Goal: Task Accomplishment & Management: Use online tool/utility

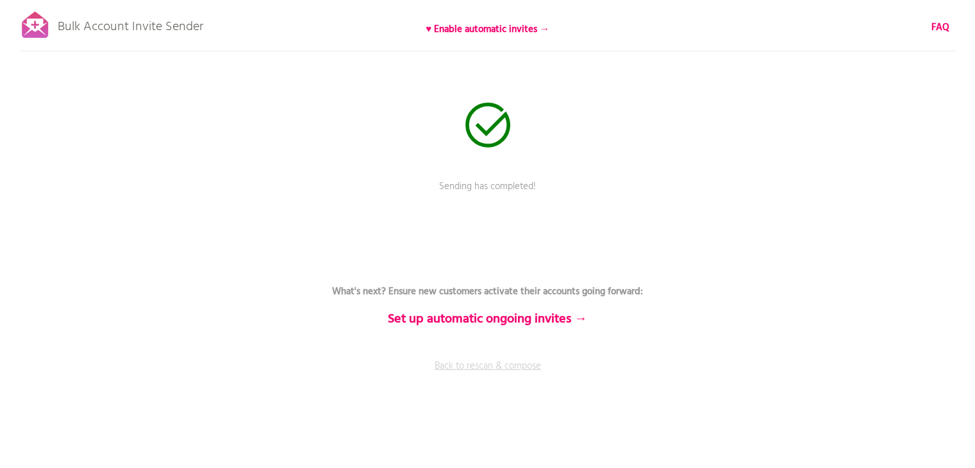
click at [473, 363] on link "Back to rescan & compose" at bounding box center [487, 375] width 385 height 32
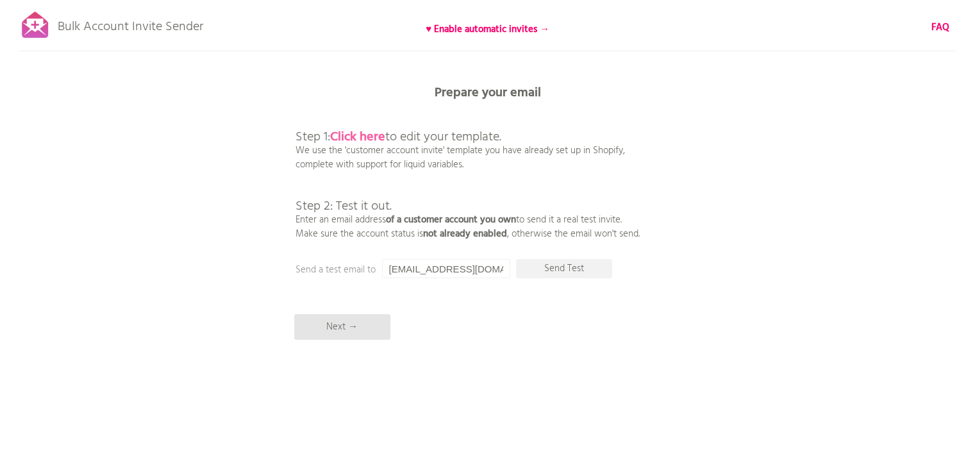
click at [357, 140] on b "Click here" at bounding box center [357, 137] width 55 height 21
click at [546, 272] on p "Send Test" at bounding box center [564, 268] width 96 height 19
click at [445, 270] on input "[EMAIL_ADDRESS][DOMAIN_NAME]" at bounding box center [446, 268] width 128 height 19
drag, startPoint x: 484, startPoint y: 270, endPoint x: 351, endPoint y: 275, distance: 132.8
click at [351, 0] on div "Prepare your email Step 1: Click here to edit your template. We use the 'custom…" at bounding box center [487, 0] width 975 height 0
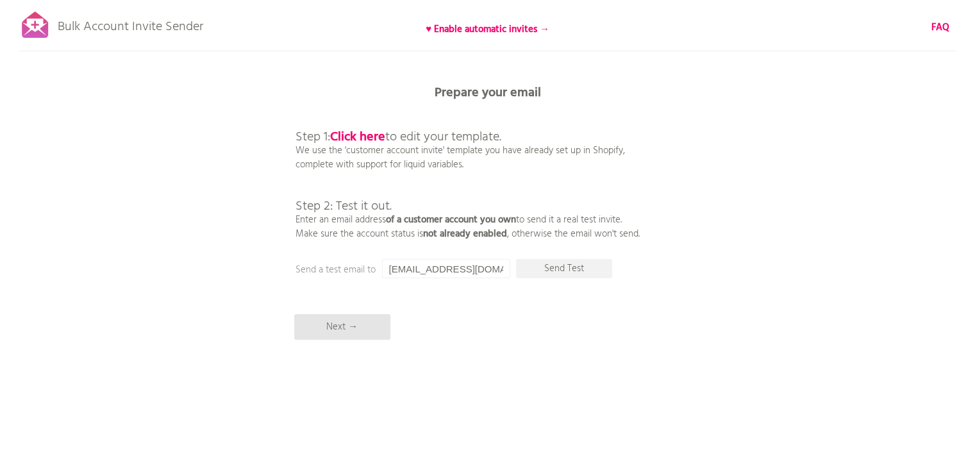
click at [403, 270] on input "[EMAIL_ADDRESS][DOMAIN_NAME]" at bounding box center [446, 268] width 128 height 19
click at [571, 271] on p "Send Test" at bounding box center [564, 268] width 96 height 19
click at [416, 269] on input "[EMAIL_ADDRESS][DOMAIN_NAME]" at bounding box center [446, 268] width 128 height 19
type input "[EMAIL_ADDRESS][DOMAIN_NAME]"
click at [562, 269] on p "Send Test" at bounding box center [564, 268] width 96 height 19
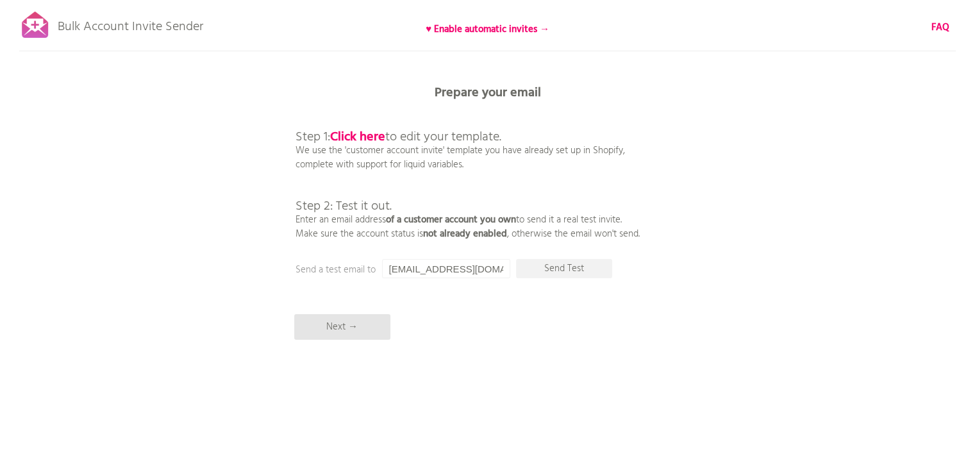
drag, startPoint x: 502, startPoint y: 270, endPoint x: 305, endPoint y: 283, distance: 197.8
click at [305, 283] on div "Bulk Account Invite Sender ♥ Enable automatic invites → FAQ Synced all customer…" at bounding box center [487, 224] width 975 height 449
click at [342, 327] on p "Next →" at bounding box center [342, 327] width 96 height 26
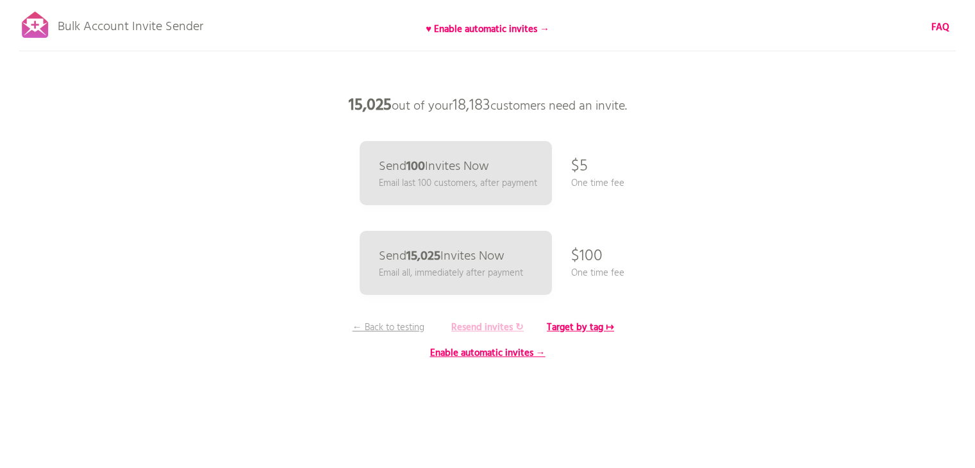
click at [514, 328] on b "Resend invites ↻" at bounding box center [487, 327] width 72 height 15
click at [483, 356] on b "Enable automatic invites →" at bounding box center [487, 352] width 115 height 15
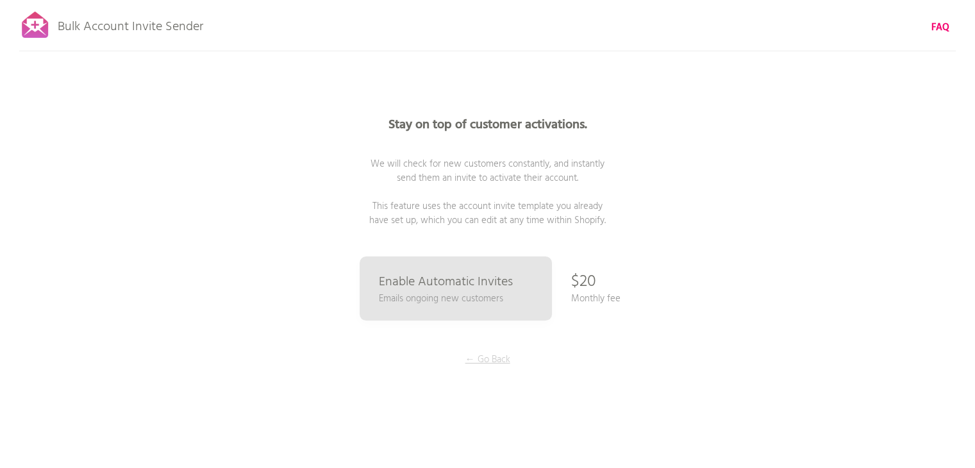
click at [493, 361] on p "← Go Back" at bounding box center [488, 359] width 96 height 14
